Goal: Task Accomplishment & Management: Manage account settings

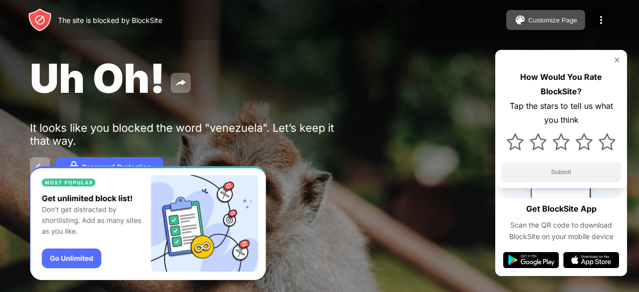
click at [599, 21] on img at bounding box center [601, 20] width 12 height 12
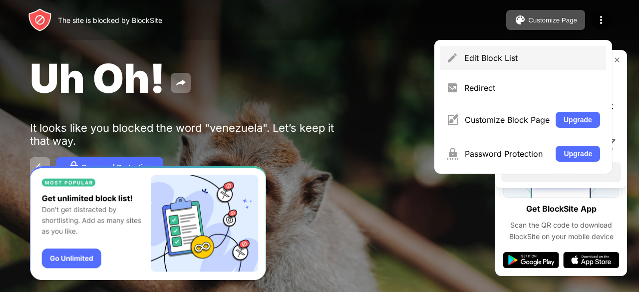
click at [529, 57] on div "Edit Block List" at bounding box center [532, 58] width 136 height 10
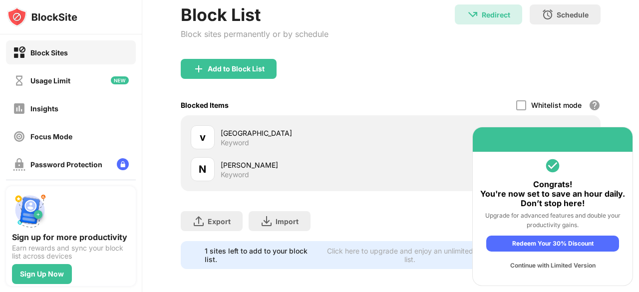
scroll to position [61, 0]
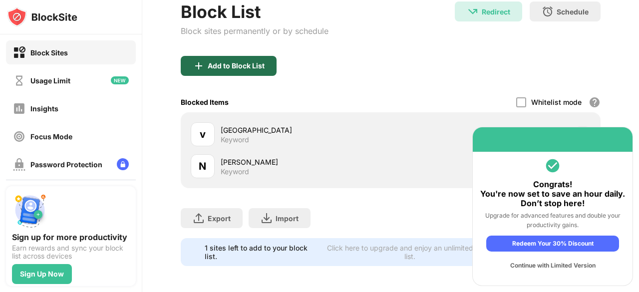
click at [249, 70] on div "Add to Block List" at bounding box center [229, 66] width 96 height 20
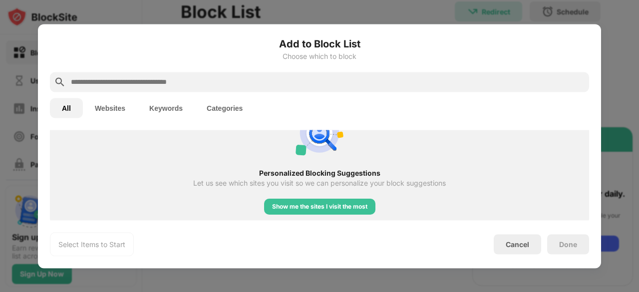
scroll to position [393, 0]
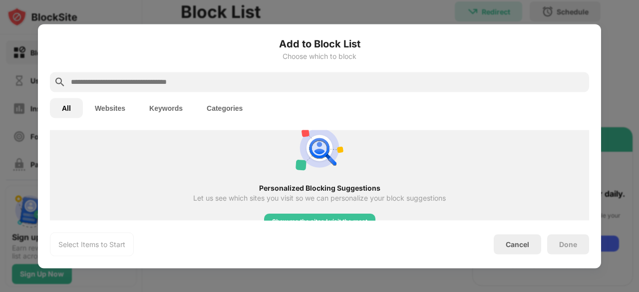
click at [178, 106] on button "Keywords" at bounding box center [165, 108] width 57 height 20
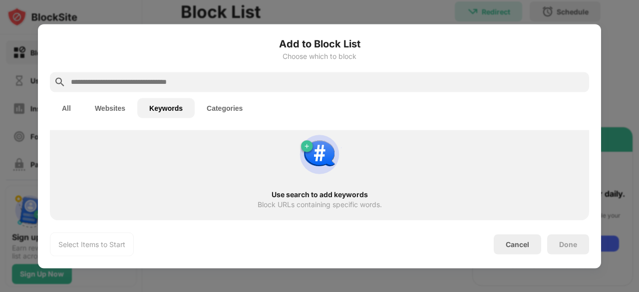
scroll to position [0, 0]
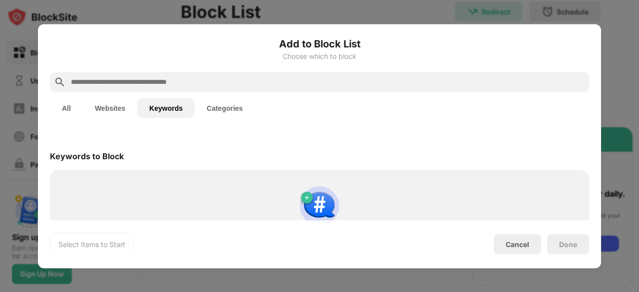
click at [216, 105] on button "Categories" at bounding box center [225, 108] width 60 height 20
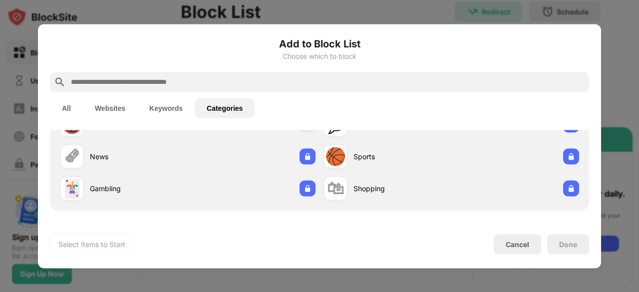
scroll to position [55, 0]
click at [178, 111] on button "Keywords" at bounding box center [165, 108] width 57 height 20
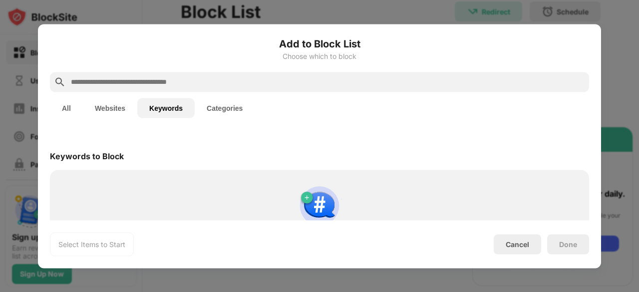
scroll to position [51, 0]
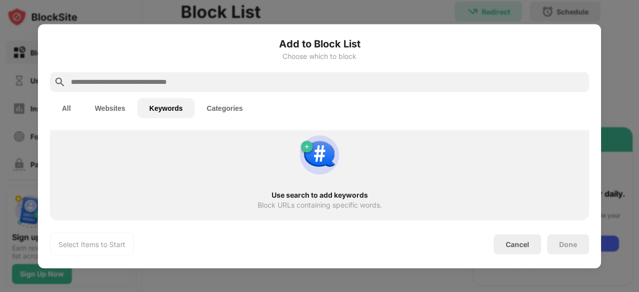
click at [117, 107] on button "Websites" at bounding box center [110, 108] width 54 height 20
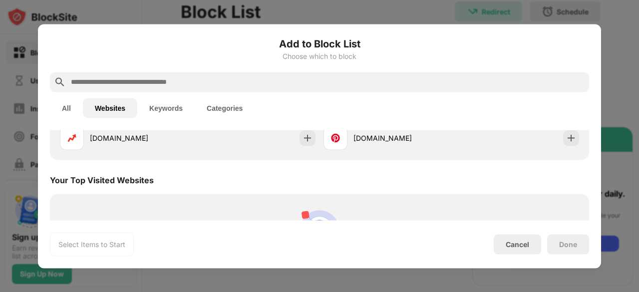
scroll to position [168, 0]
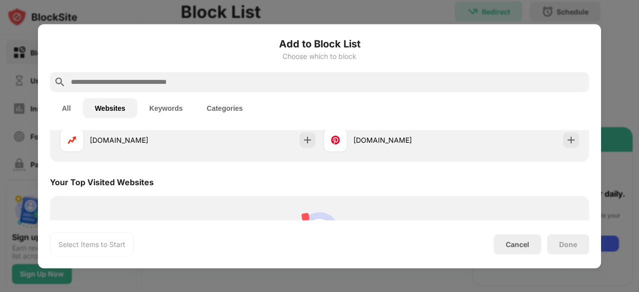
drag, startPoint x: 126, startPoint y: 150, endPoint x: 101, endPoint y: 173, distance: 34.6
click at [101, 173] on div "Your Top Visited Websites" at bounding box center [319, 182] width 539 height 28
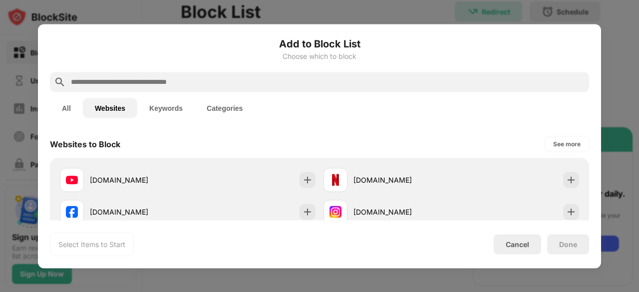
scroll to position [4, 0]
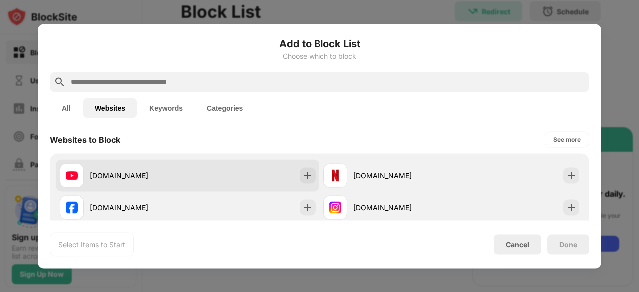
click at [185, 172] on div "[DOMAIN_NAME]" at bounding box center [139, 175] width 98 height 10
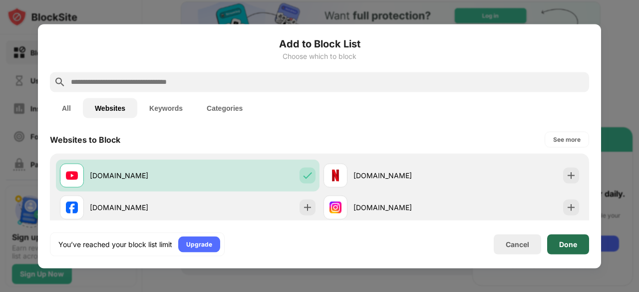
click at [560, 240] on div "Done" at bounding box center [568, 244] width 18 height 8
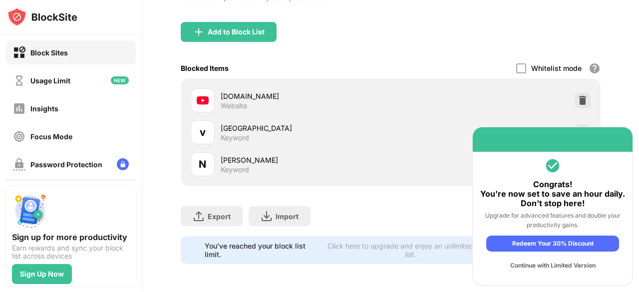
scroll to position [0, 0]
